Goal: Entertainment & Leisure: Consume media (video, audio)

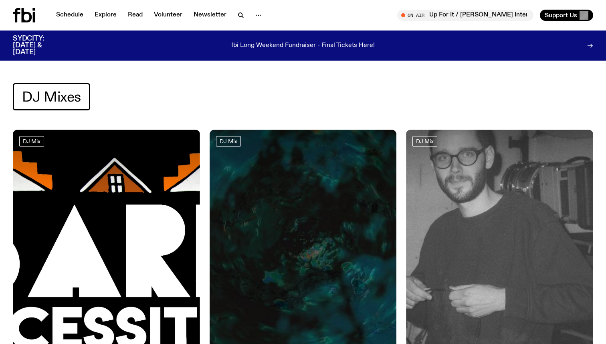
click at [510, 225] on img at bounding box center [499, 254] width 187 height 249
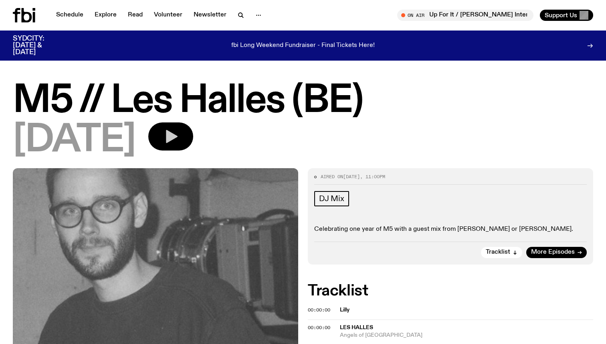
click at [178, 137] on icon "button" at bounding box center [172, 136] width 12 height 13
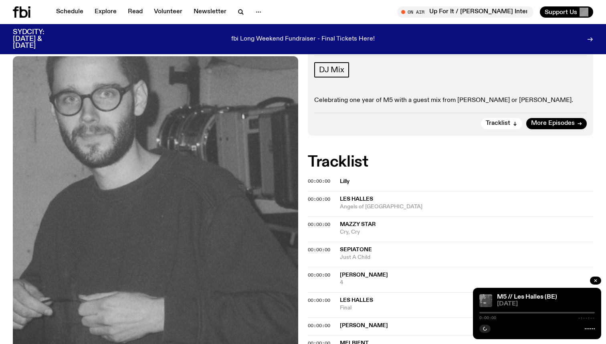
scroll to position [218, 0]
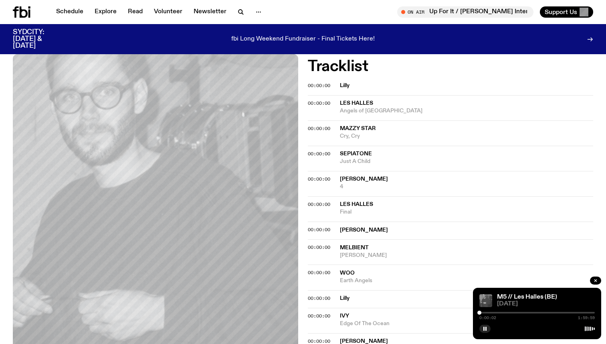
click at [482, 313] on div at bounding box center [537, 313] width 115 height 2
click at [484, 313] on div "0:02:40 1:59:59" at bounding box center [537, 315] width 115 height 10
click at [484, 313] on div at bounding box center [484, 312] width 4 height 4
click at [485, 313] on div at bounding box center [485, 312] width 4 height 4
click at [486, 313] on div at bounding box center [486, 312] width 4 height 4
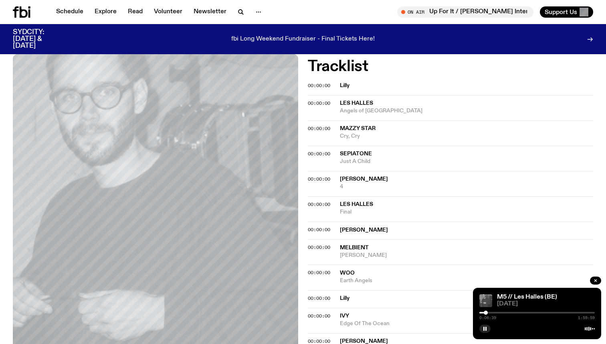
click at [487, 313] on div at bounding box center [486, 312] width 4 height 4
click at [488, 313] on div at bounding box center [487, 312] width 4 height 4
click at [490, 313] on div at bounding box center [488, 312] width 4 height 4
click at [491, 313] on div at bounding box center [491, 312] width 4 height 4
click at [492, 313] on div at bounding box center [492, 312] width 4 height 4
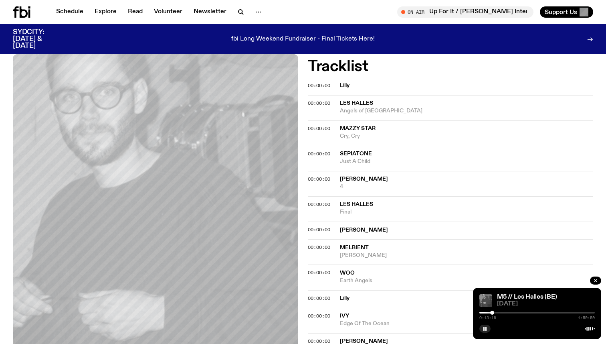
click at [492, 313] on div at bounding box center [492, 312] width 4 height 4
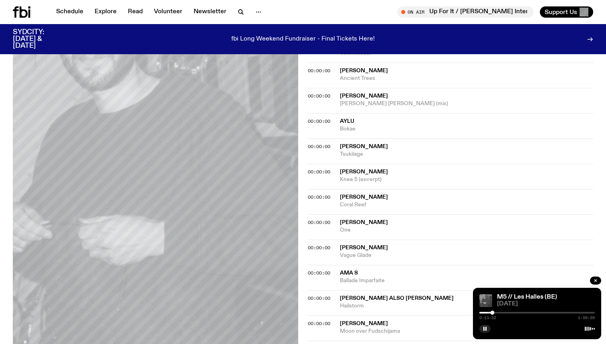
scroll to position [939, 0]
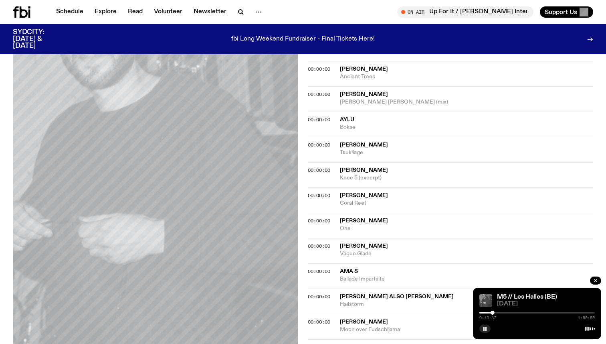
click at [566, 314] on div "0:13:37 1:59:59" at bounding box center [537, 315] width 115 height 10
click at [567, 313] on div at bounding box center [537, 313] width 115 height 2
click at [570, 312] on div at bounding box center [537, 313] width 115 height 2
click at [573, 312] on div at bounding box center [537, 313] width 115 height 2
click at [576, 312] on div at bounding box center [537, 313] width 115 height 2
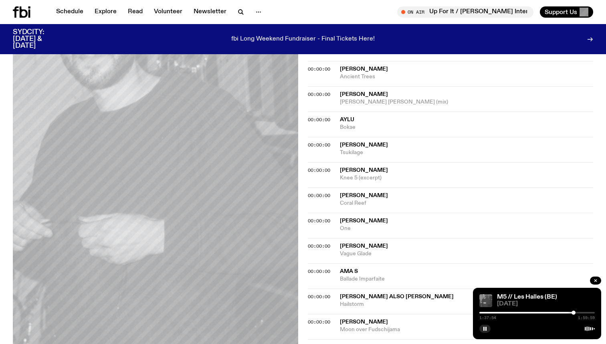
click at [573, 313] on div at bounding box center [574, 312] width 4 height 4
click at [571, 313] on div at bounding box center [571, 312] width 4 height 4
click at [570, 313] on div at bounding box center [571, 312] width 4 height 4
click at [569, 313] on div at bounding box center [569, 312] width 4 height 4
click at [565, 313] on div at bounding box center [565, 312] width 4 height 4
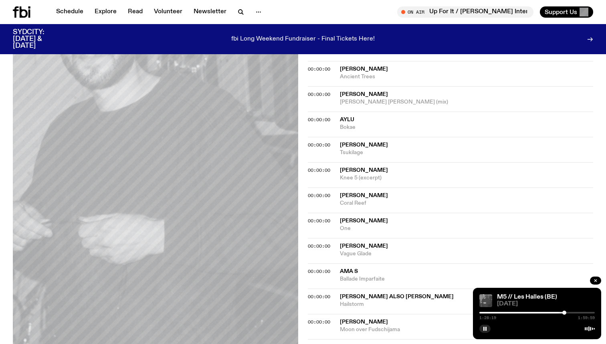
click at [564, 314] on div at bounding box center [565, 312] width 4 height 4
click at [563, 314] on div at bounding box center [564, 312] width 4 height 4
click at [571, 312] on div at bounding box center [537, 313] width 115 height 2
click at [573, 312] on div at bounding box center [537, 313] width 115 height 2
click at [579, 313] on div at bounding box center [537, 313] width 115 height 2
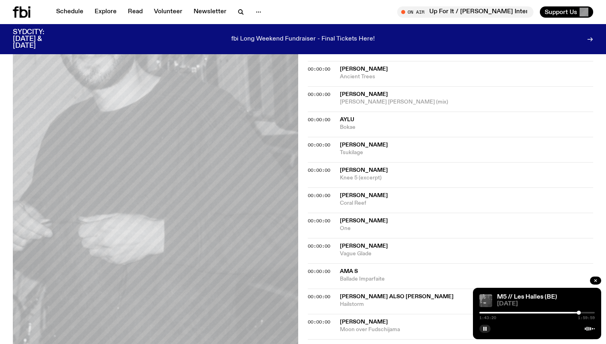
click at [583, 312] on div at bounding box center [537, 313] width 115 height 2
click at [579, 312] on div at bounding box center [579, 312] width 4 height 4
click at [578, 312] on div at bounding box center [577, 312] width 4 height 4
click at [590, 330] on icon at bounding box center [590, 328] width 10 height 6
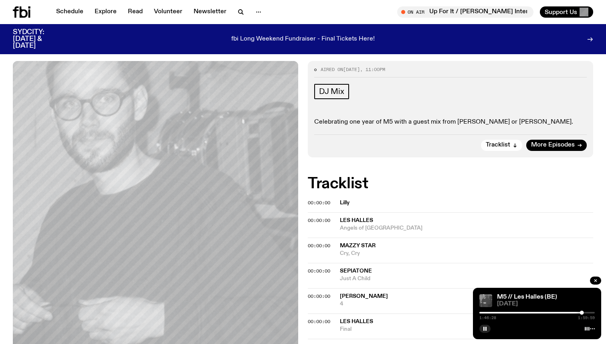
scroll to position [0, 0]
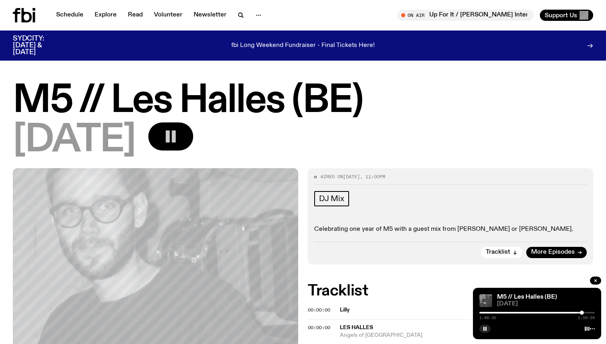
click at [563, 299] on div "M5 // Les Halles (BE)" at bounding box center [545, 297] width 99 height 6
click at [586, 326] on icon at bounding box center [590, 328] width 10 height 6
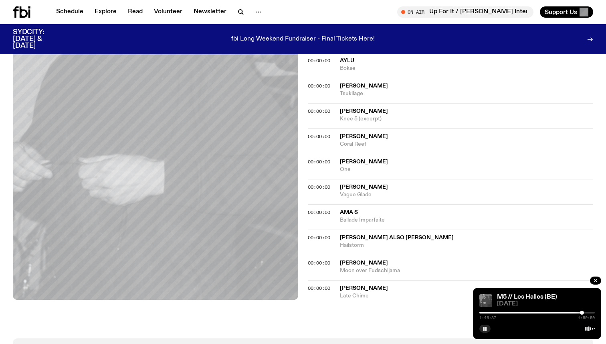
scroll to position [1015, 0]
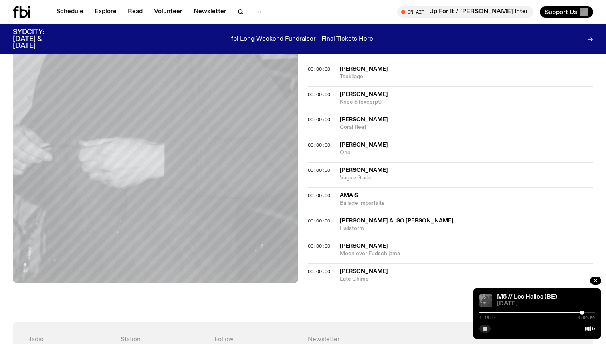
click at [485, 329] on icon "button" at bounding box center [485, 328] width 5 height 5
